Goal: Transaction & Acquisition: Purchase product/service

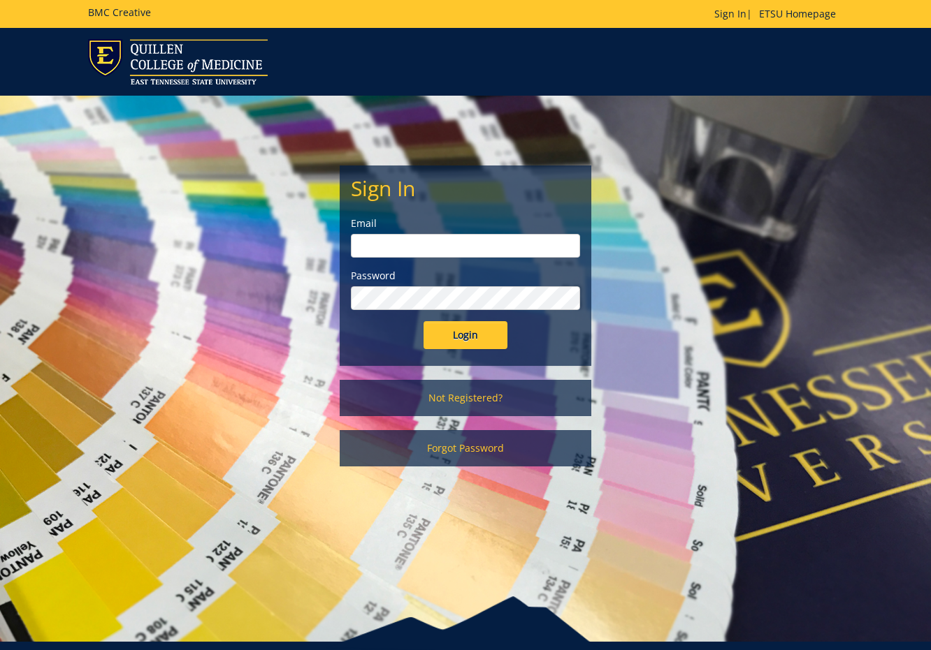
click at [428, 252] on input "email" at bounding box center [465, 246] width 229 height 24
type input "woodwardsc@etsu.edu"
click at [490, 339] on input "Login" at bounding box center [465, 335] width 84 height 28
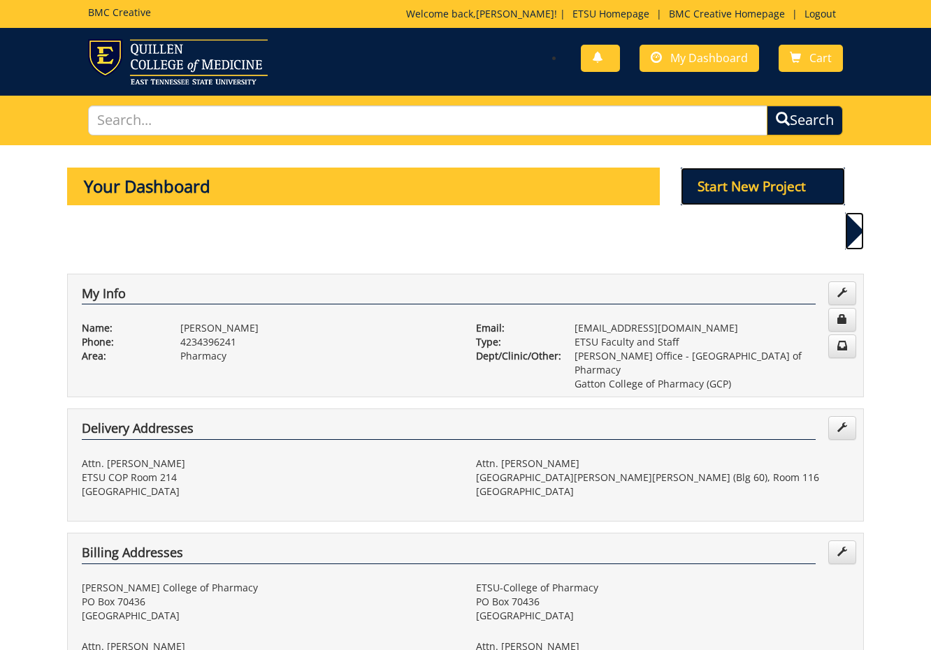
click at [743, 190] on p "Start New Project" at bounding box center [763, 187] width 165 height 38
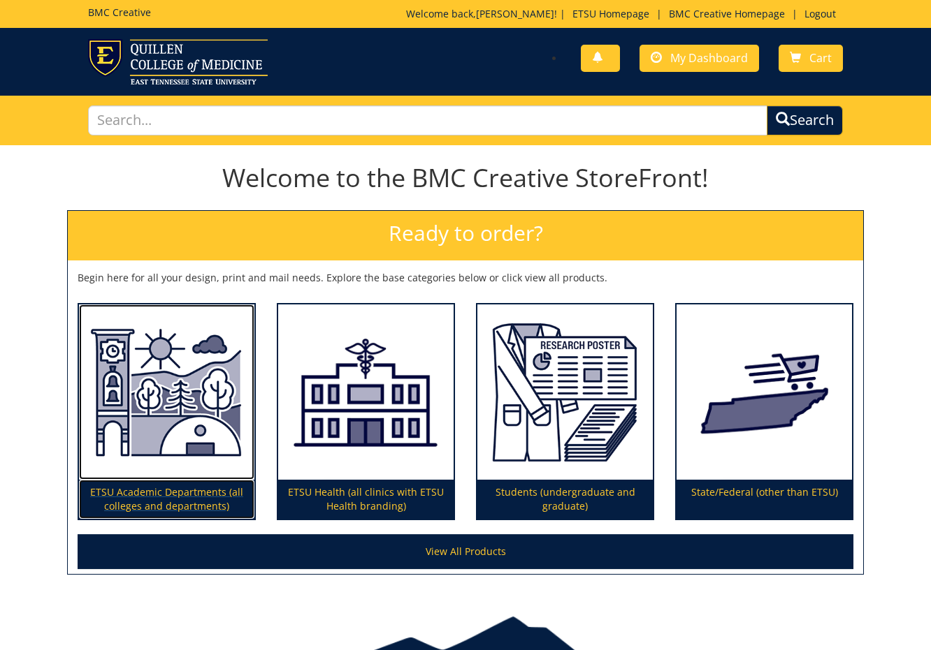
click at [222, 362] on img at bounding box center [166, 393] width 175 height 176
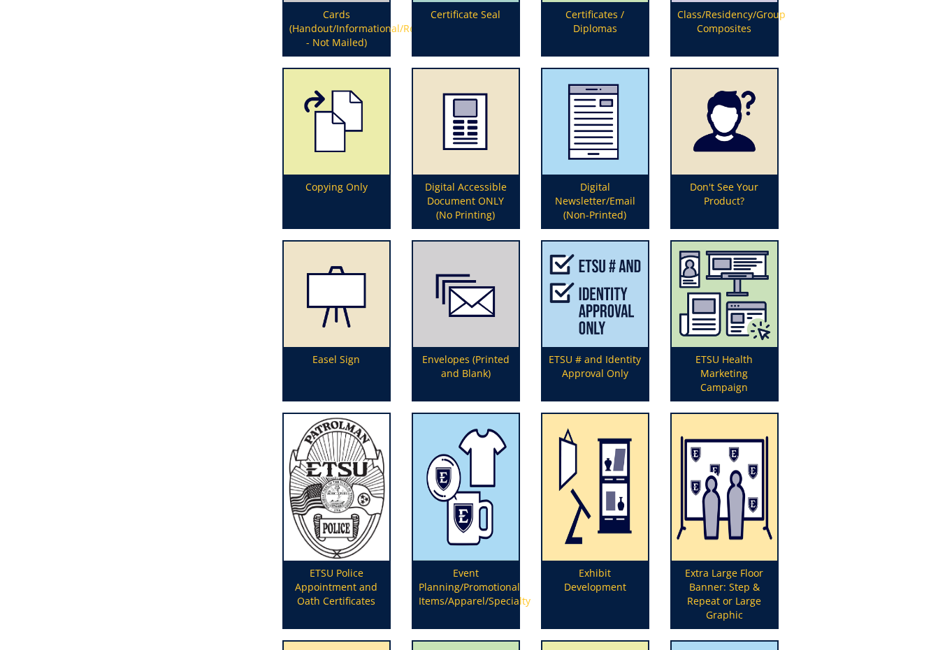
scroll to position [1122, 0]
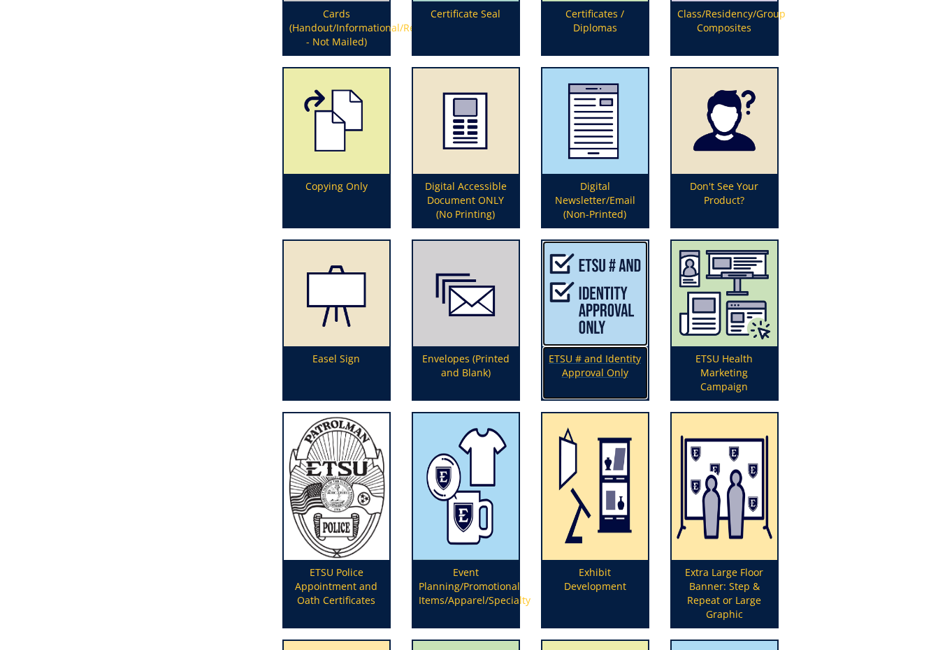
click at [592, 367] on p "ETSU # and Identity Approval Only" at bounding box center [594, 373] width 105 height 53
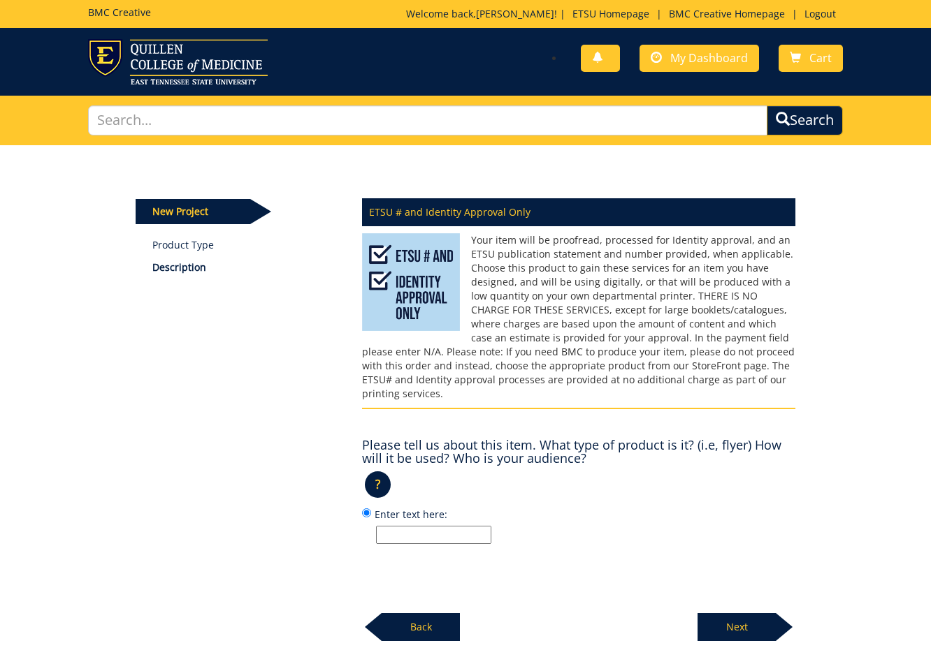
click at [428, 534] on div "ETSU # and Identity Approval Only Please tell us about this item. What type of …" at bounding box center [578, 416] width 454 height 452
click at [427, 527] on input "Enter text here:" at bounding box center [433, 535] width 115 height 18
type input "general audience. billboard. digital"
click at [727, 613] on p "Next" at bounding box center [736, 627] width 78 height 28
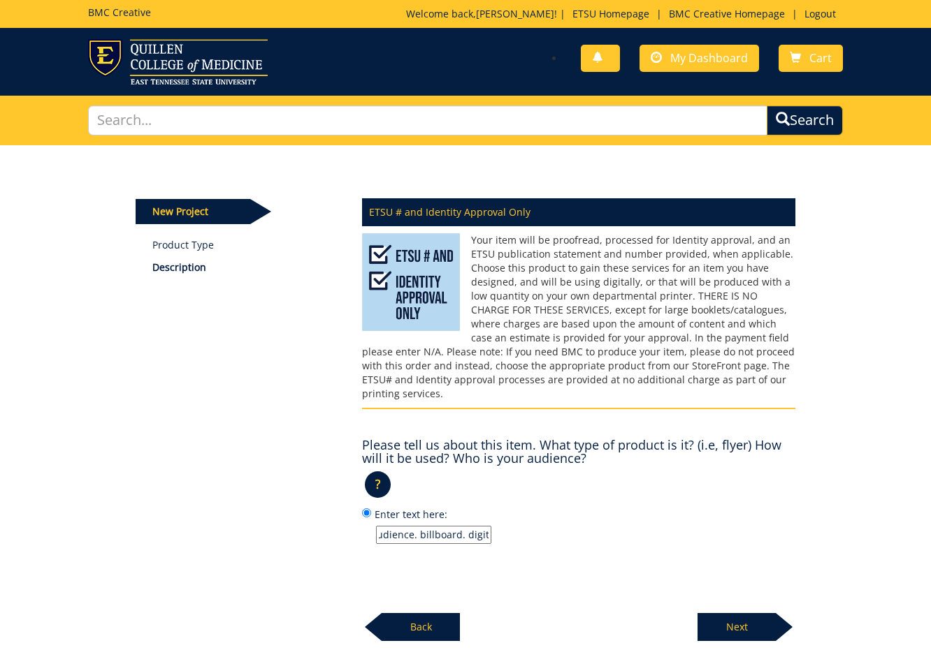
scroll to position [0, 0]
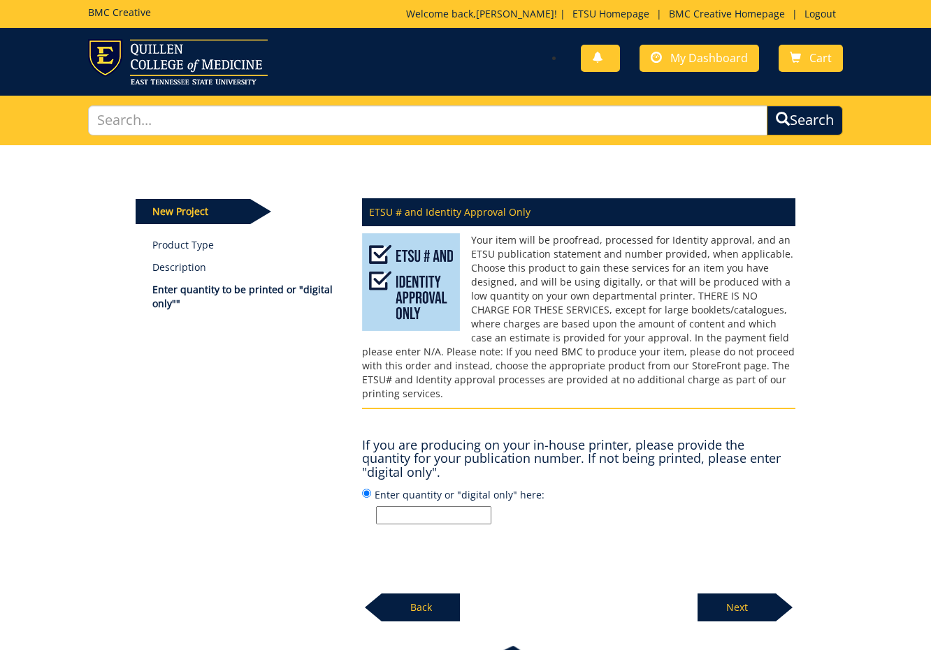
click at [485, 507] on input "Enter quantity or "digital only" here:" at bounding box center [433, 516] width 115 height 18
type input "digital only"
click at [725, 583] on div "Next" at bounding box center [746, 602] width 98 height 38
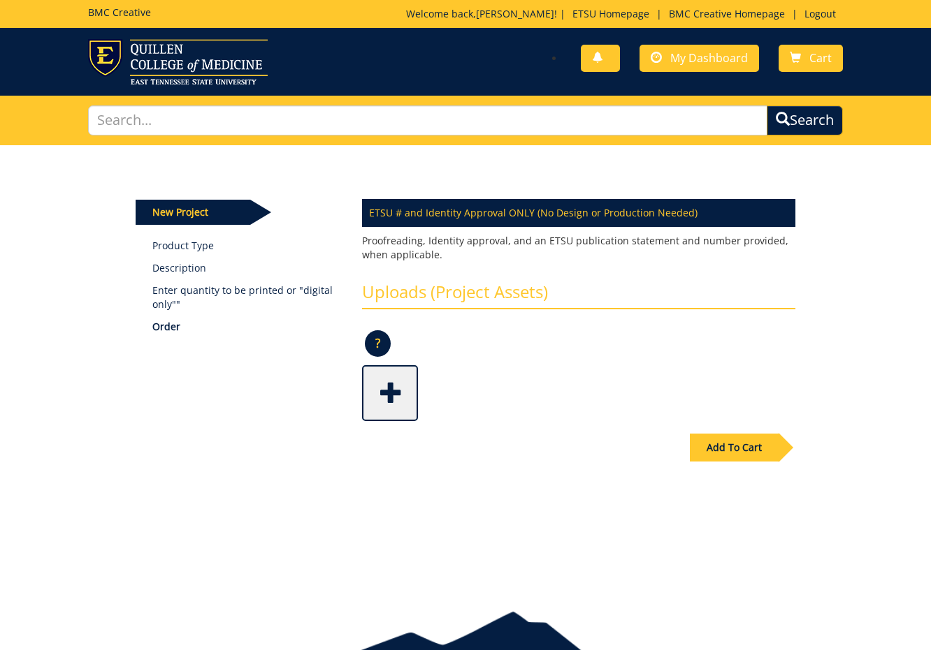
click at [397, 405] on span at bounding box center [391, 391] width 56 height 49
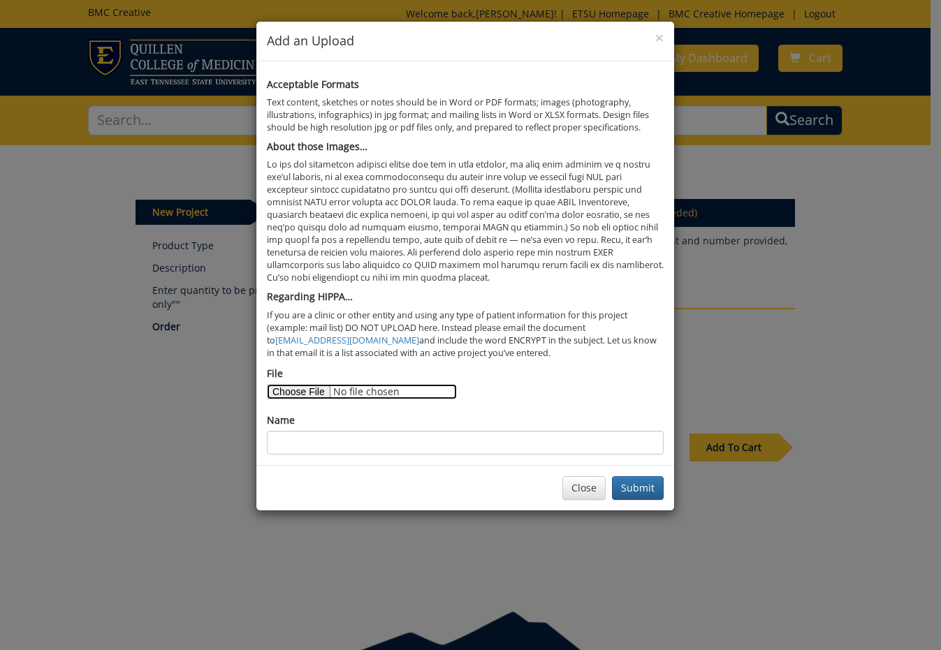
click at [314, 394] on input "File" at bounding box center [362, 391] width 190 height 15
type input "C:\fakepath\aphm_f25.png"
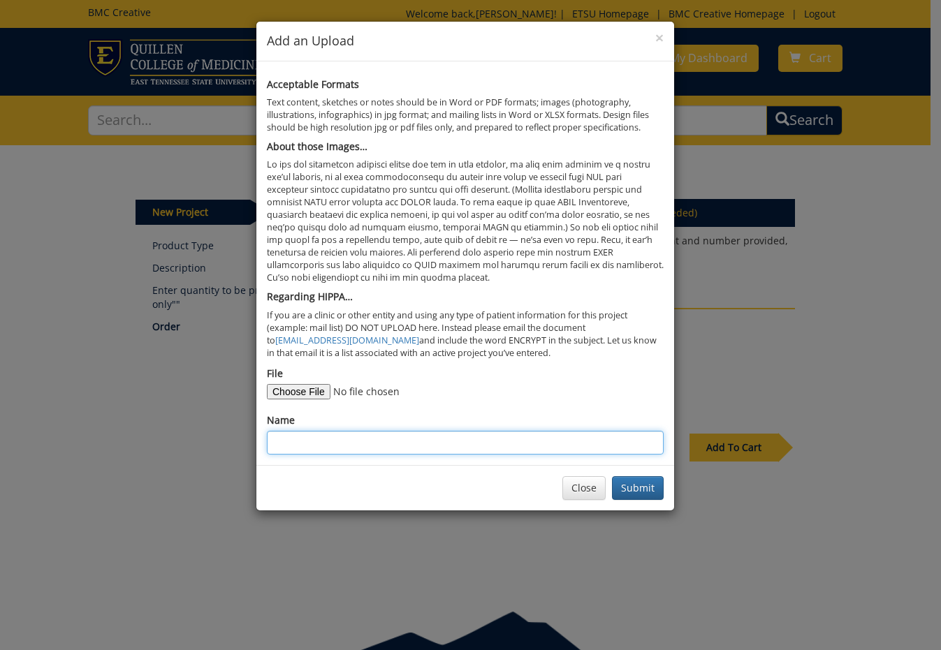
click at [521, 444] on input "Name" at bounding box center [465, 443] width 397 height 24
type input "billboard"
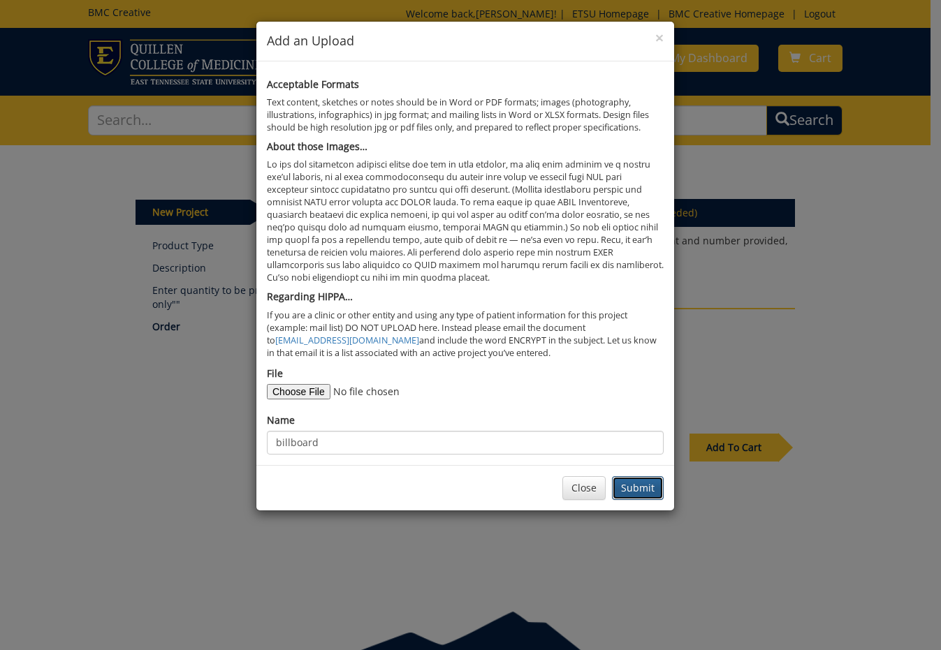
click at [660, 483] on button "Submit" at bounding box center [638, 488] width 52 height 24
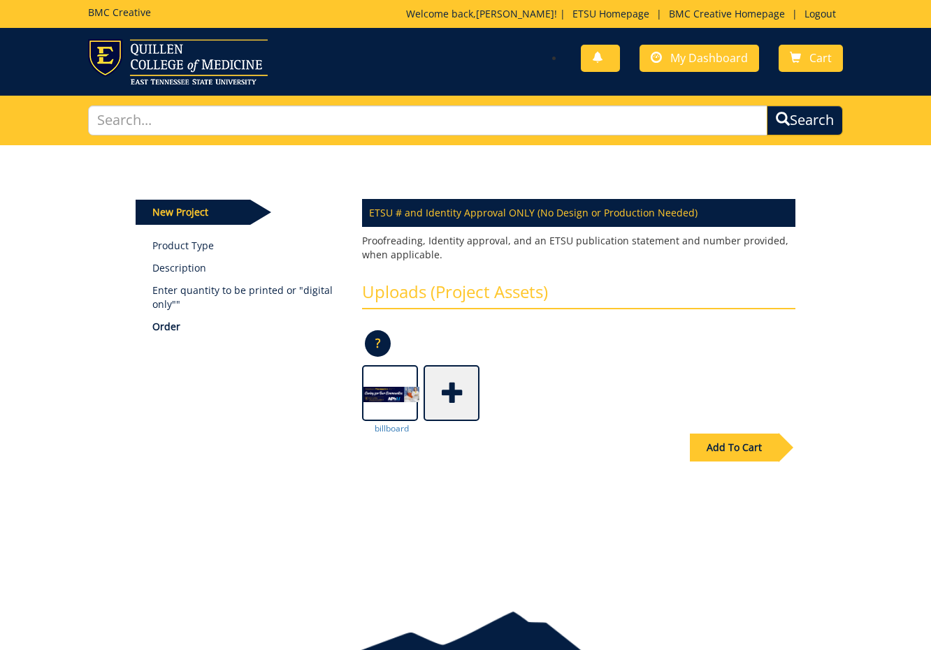
click at [715, 452] on div "Add To Cart" at bounding box center [734, 448] width 89 height 28
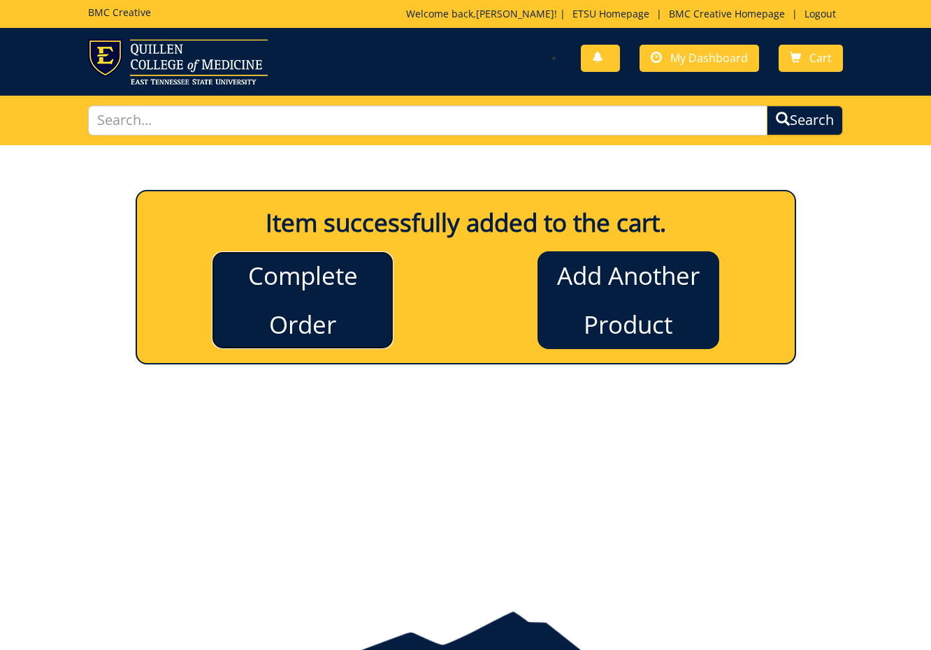
click at [340, 314] on link "Complete Order" at bounding box center [303, 301] width 182 height 98
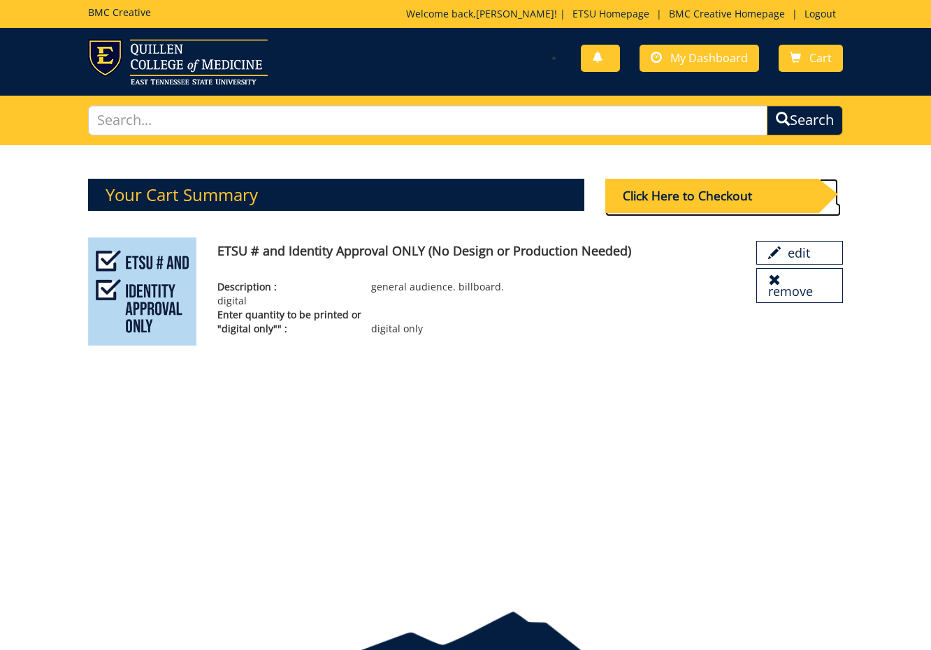
click at [736, 198] on div "Click Here to Checkout" at bounding box center [711, 196] width 213 height 34
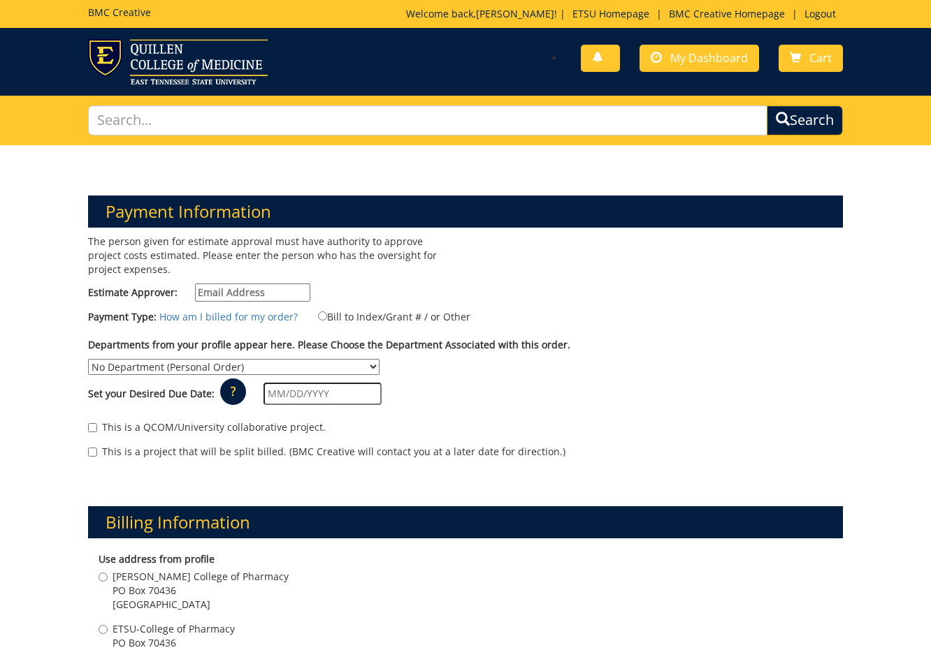
click at [290, 286] on input "Estimate Approver:" at bounding box center [252, 293] width 115 height 18
drag, startPoint x: 285, startPoint y: 277, endPoint x: 270, endPoint y: 304, distance: 30.9
click at [283, 281] on div "The person given for estimate approval must have authority to approve project c…" at bounding box center [272, 272] width 388 height 74
click at [268, 295] on input "Estimate Approver:" at bounding box center [252, 293] width 115 height 18
type input "[EMAIL_ADDRESS][DOMAIN_NAME]"
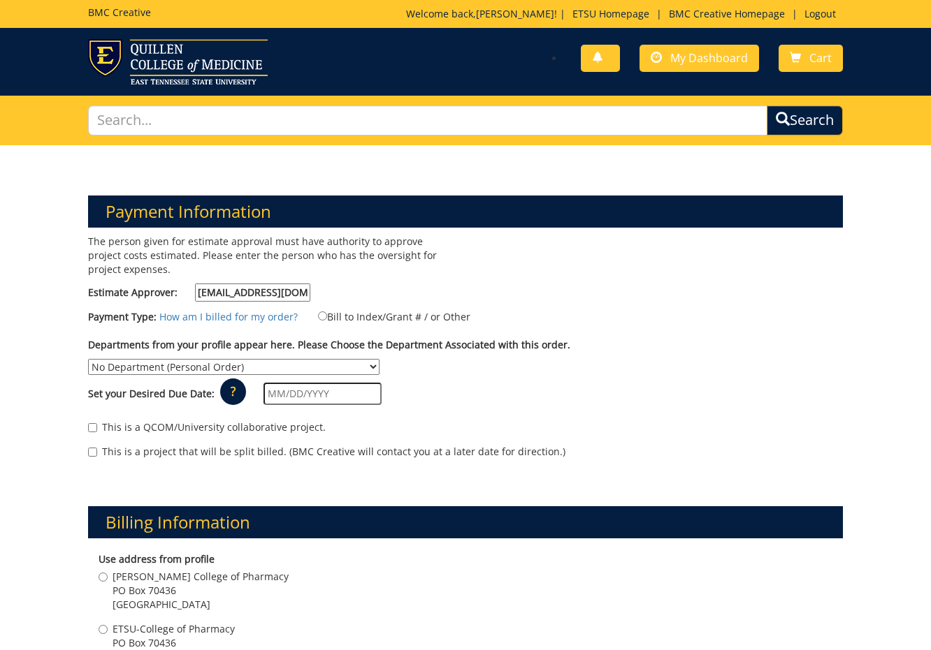
click at [313, 321] on label "Bill to Index/Grant # / or Other" at bounding box center [385, 316] width 170 height 15
click at [318, 321] on input "Bill to Index/Grant # / or Other" at bounding box center [322, 316] width 9 height 9
radio input "true"
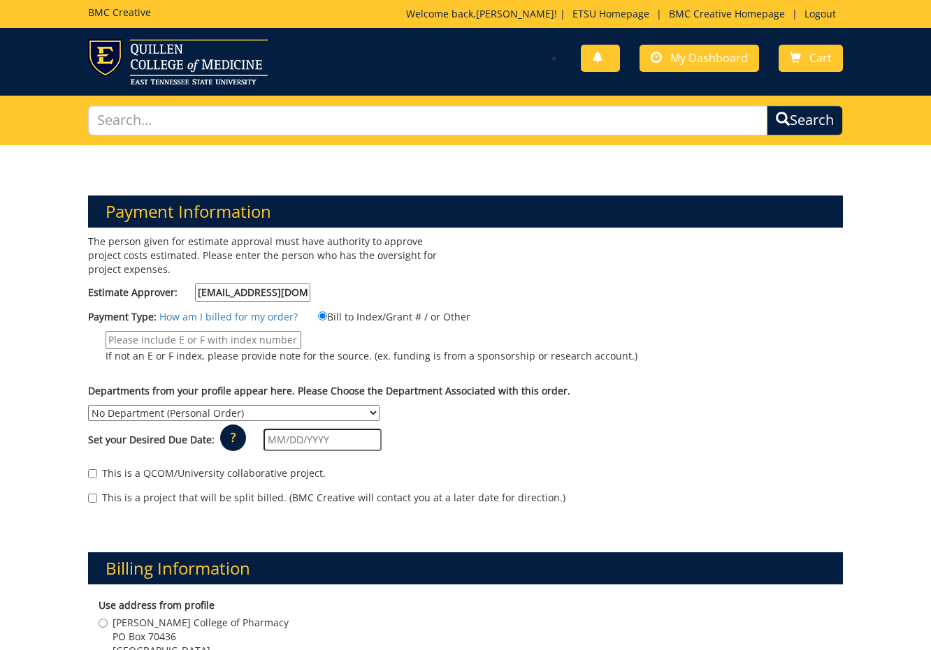
click at [252, 341] on input "If not an E or F index, please provide note for the source. (ex. funding is fro…" at bounding box center [203, 340] width 196 height 18
type input "36460"
click at [379, 405] on select "No Department (Personal Order) Dean's Office - Gatton College of Pharmacy Gatto…" at bounding box center [233, 413] width 291 height 16
select select "57"
click at [379, 405] on select "No Department (Personal Order) Dean's Office - Gatton College of Pharmacy Gatto…" at bounding box center [233, 413] width 291 height 16
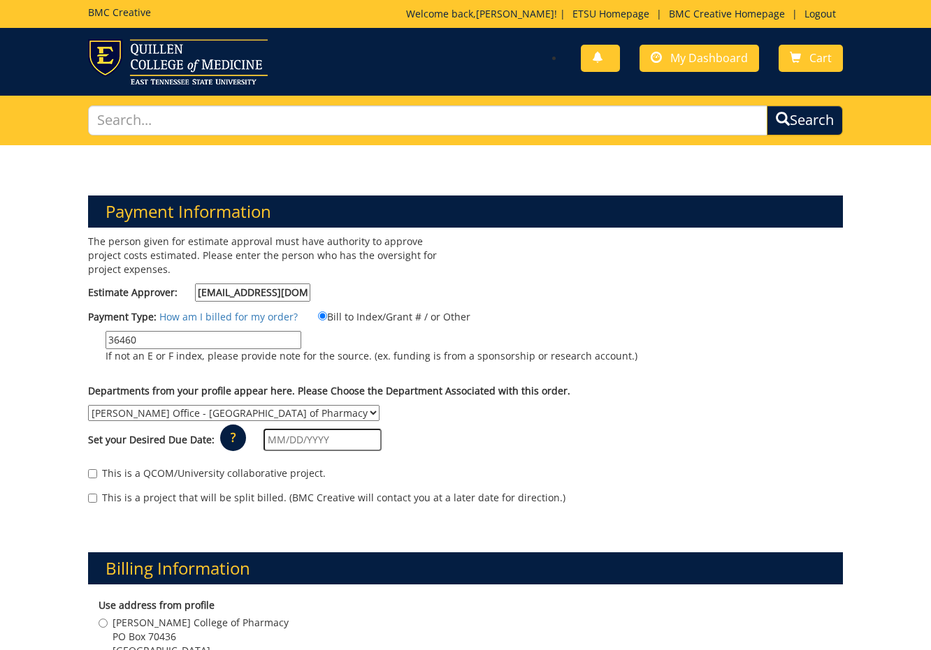
click at [314, 429] on input "text" at bounding box center [322, 440] width 118 height 22
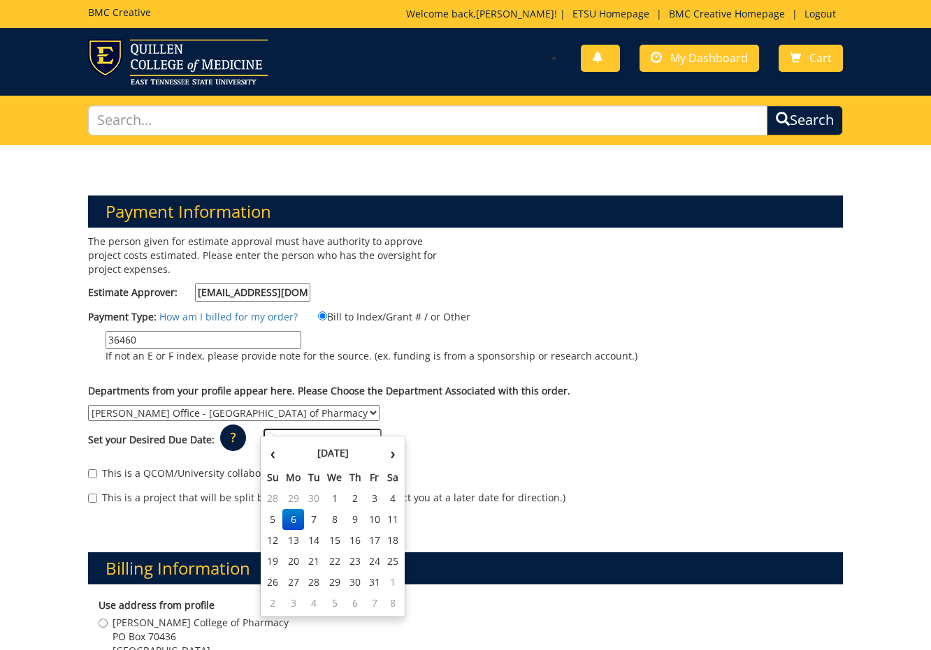
click at [260, 444] on div "‹ October 2025 › Su Mo Tu We Th Fr Sa 28 29 30 1 2 3 4 5 6 7 8 9 10 11 12 13 14…" at bounding box center [332, 527] width 145 height 182
click at [381, 521] on td "10" at bounding box center [374, 519] width 19 height 21
type input "10/10/2025"
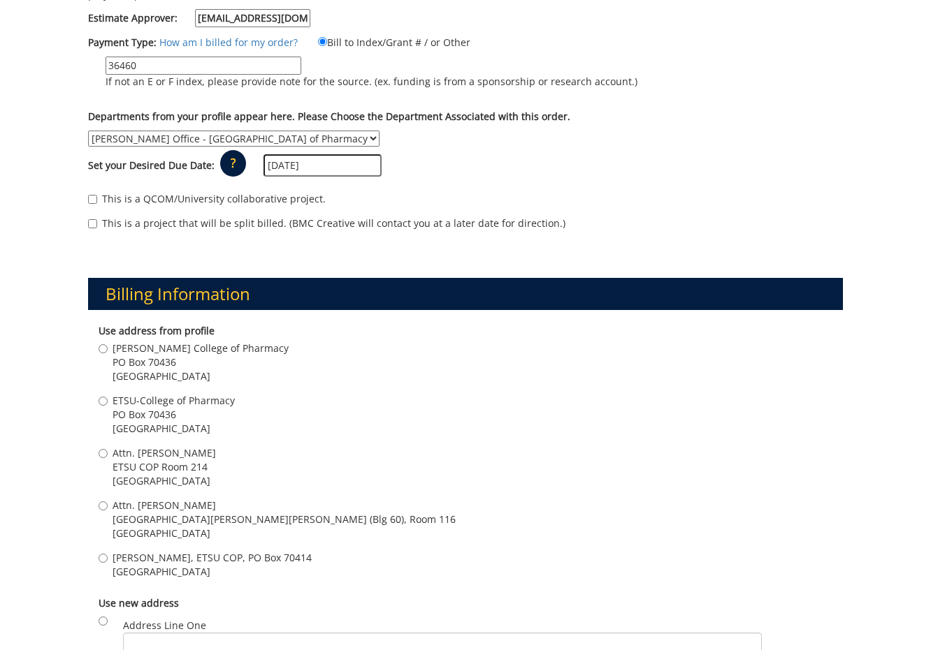
scroll to position [502, 0]
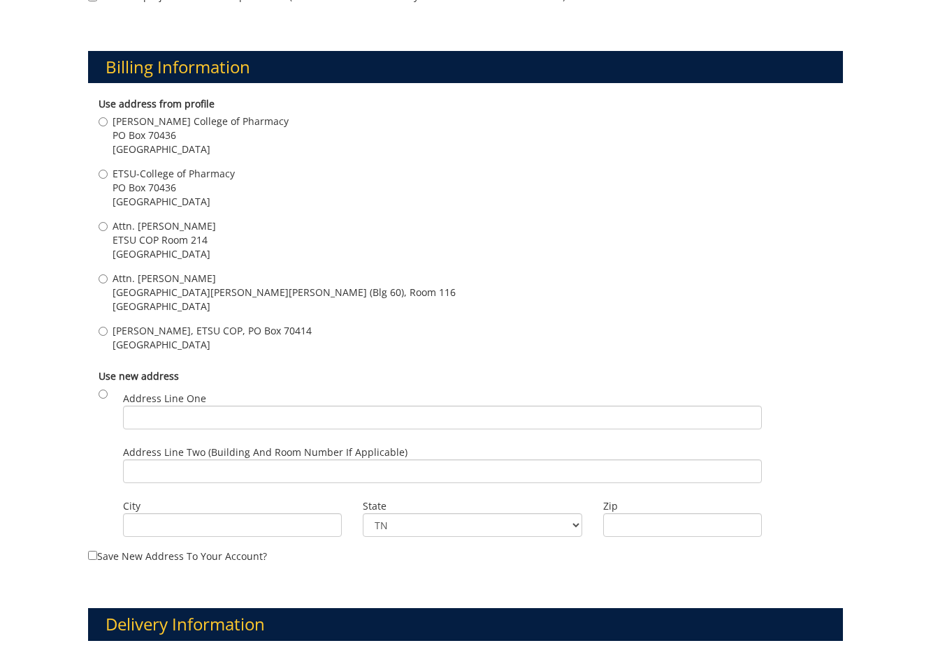
click at [160, 247] on span "Johnson City , TN 37614" at bounding box center [163, 254] width 103 height 14
click at [108, 231] on input "Attn. Stephen Woodward ETSU COP Room 214 Johnson City , TN 37614" at bounding box center [103, 226] width 9 height 9
radio input "true"
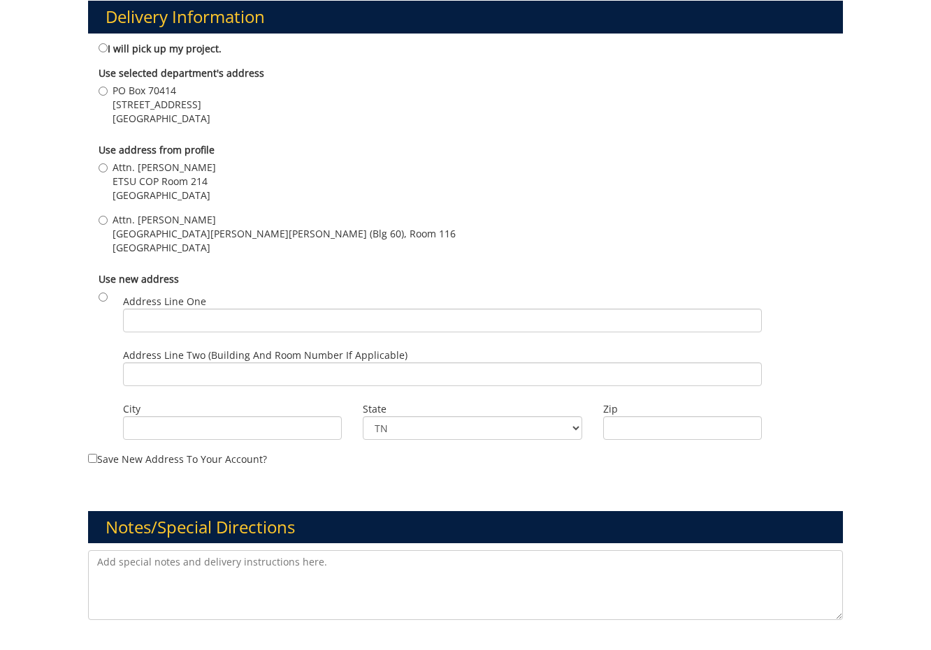
scroll to position [943, 0]
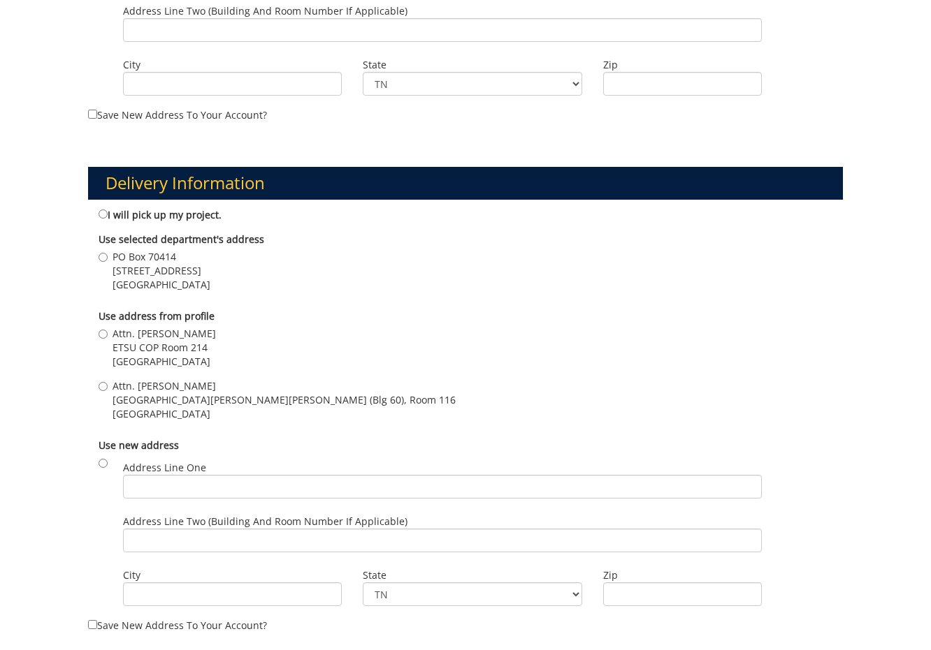
click at [177, 341] on span "ETSU COP Room 214" at bounding box center [163, 348] width 103 height 14
click at [108, 332] on input "Attn. Stephen Woodward ETSU COP Room 214 Johnson City , TN 37614" at bounding box center [103, 334] width 9 height 9
radio input "true"
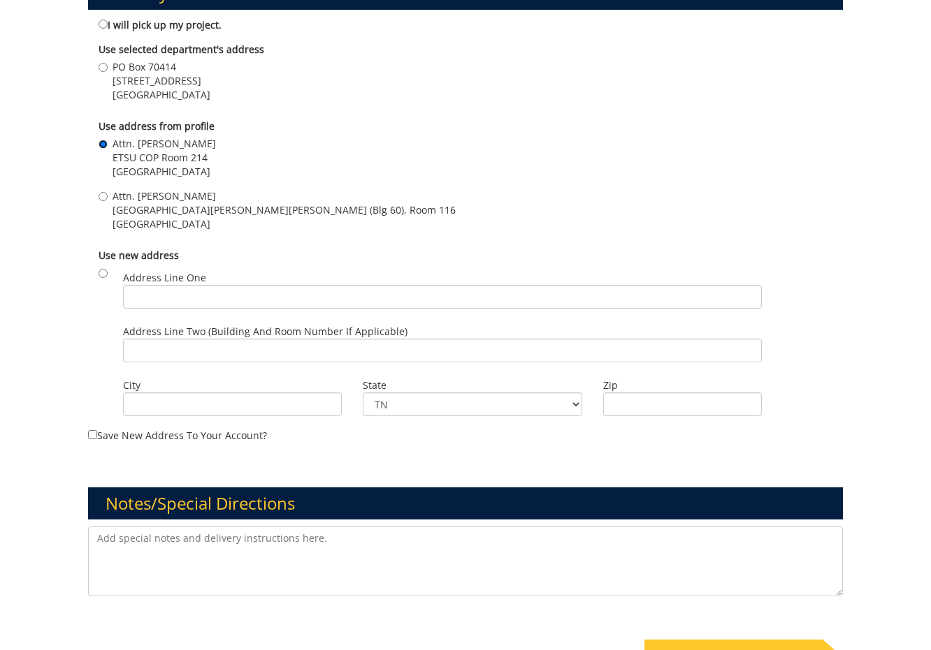
scroll to position [1332, 0]
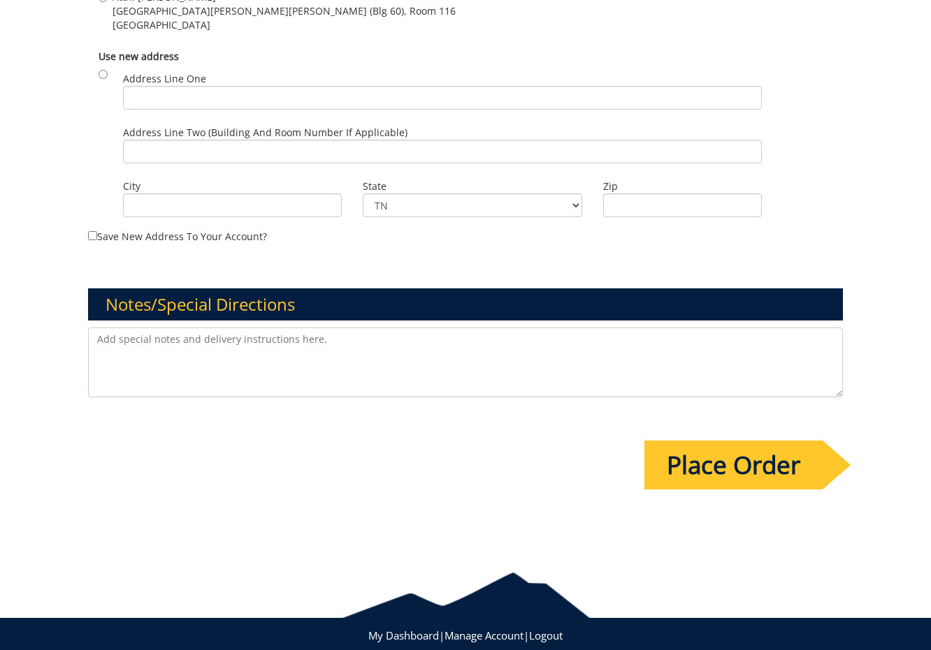
click at [674, 445] on input "Place Order" at bounding box center [733, 465] width 178 height 49
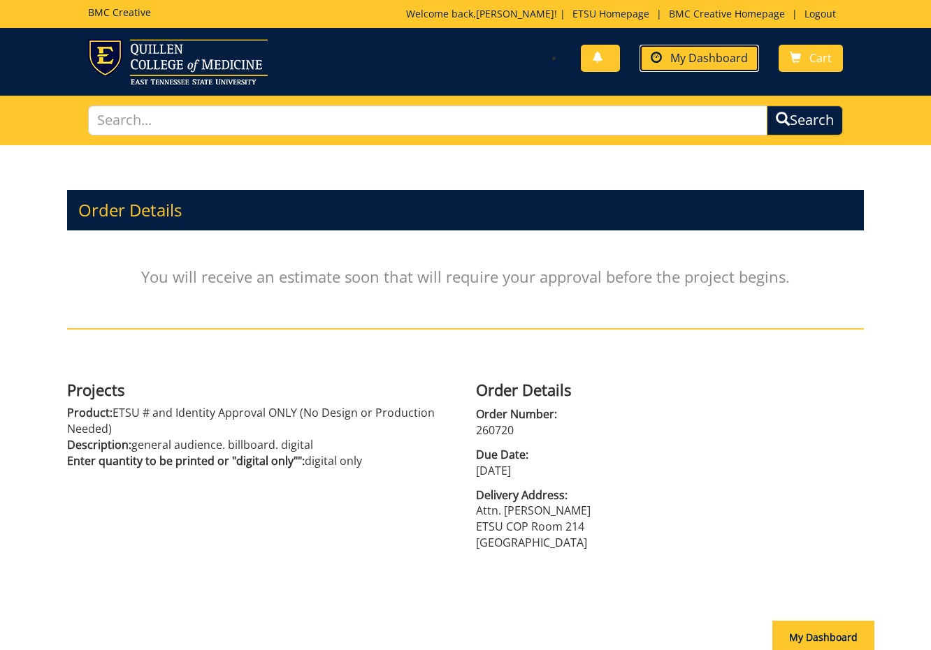
click at [674, 57] on span "My Dashboard" at bounding box center [709, 57] width 78 height 15
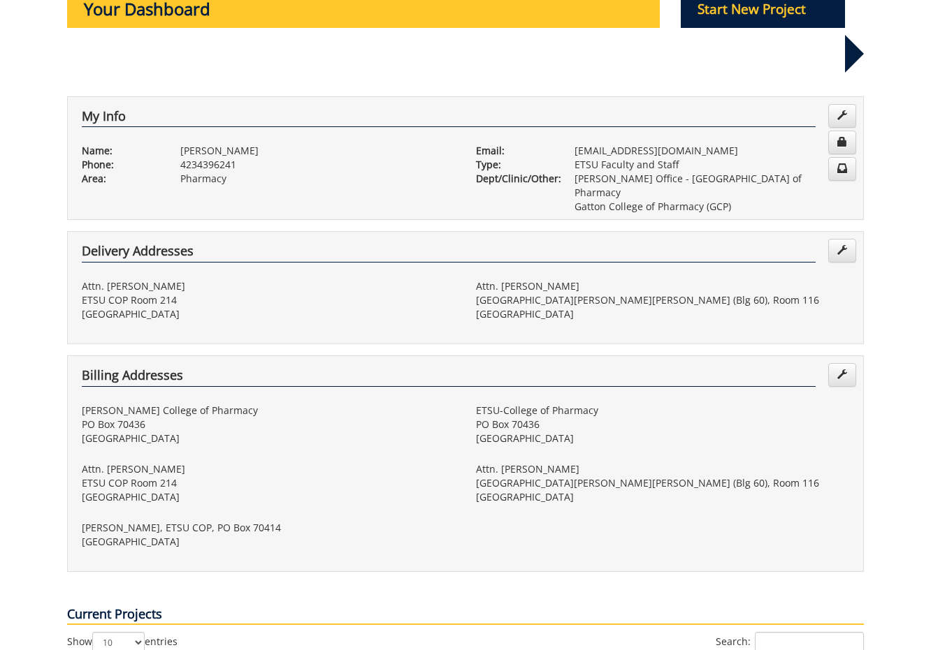
scroll to position [381, 0]
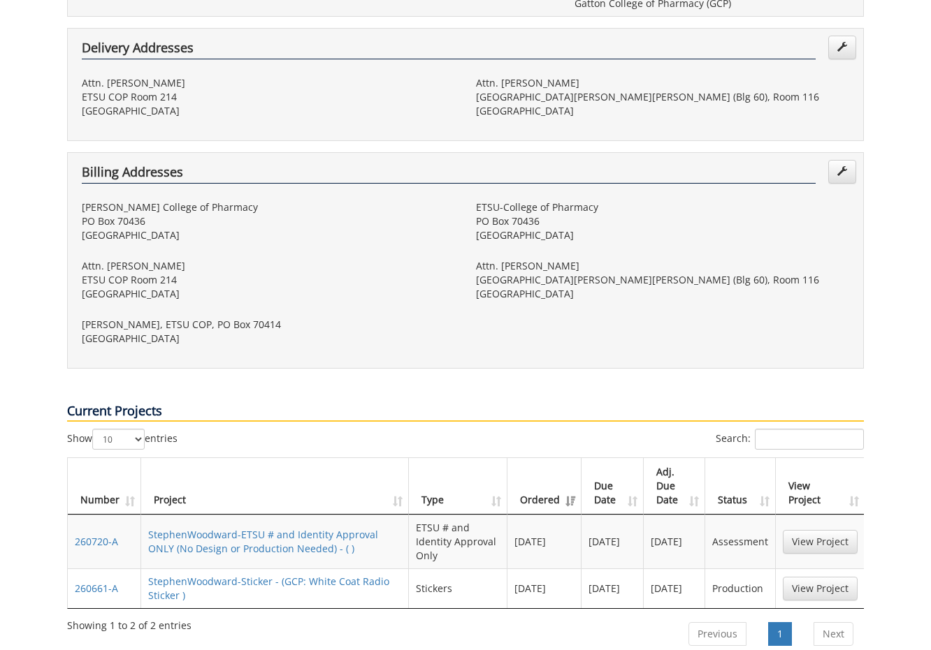
click at [823, 569] on td "View Project" at bounding box center [820, 589] width 89 height 40
click at [822, 577] on link "View Project" at bounding box center [820, 589] width 75 height 24
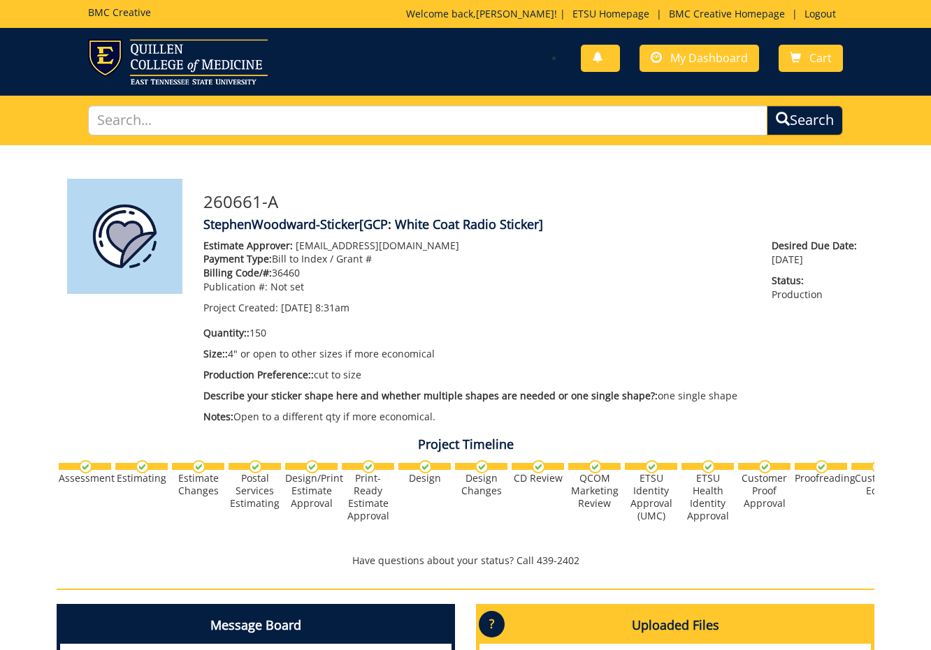
scroll to position [214, 0]
